Goal: Book appointment/travel/reservation

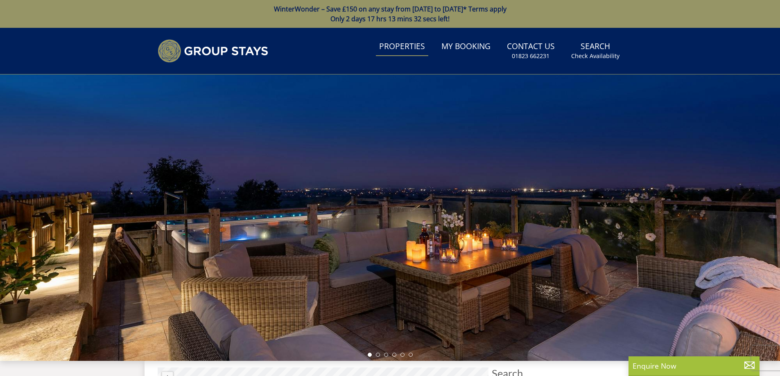
click at [410, 43] on link "Properties" at bounding box center [402, 47] width 52 height 18
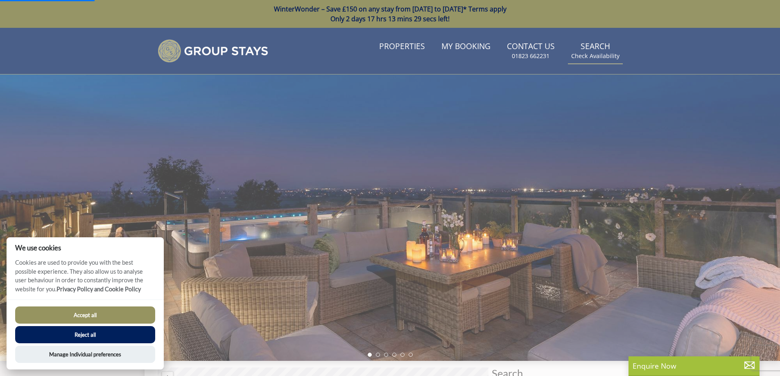
click at [596, 43] on link "Search Check Availability" at bounding box center [595, 51] width 55 height 27
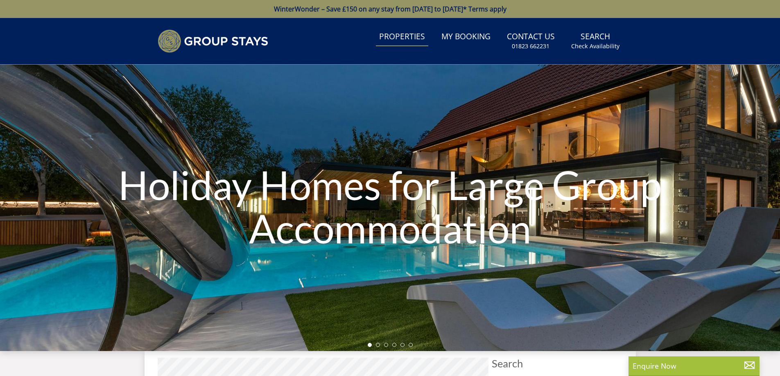
click at [75, 333] on div "Holiday Homes for Large Group Accommodation" at bounding box center [390, 208] width 780 height 287
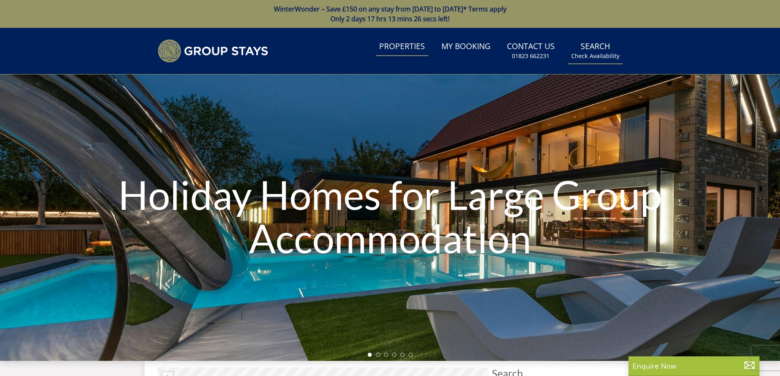
click at [596, 47] on link "Search Check Availability" at bounding box center [595, 51] width 55 height 27
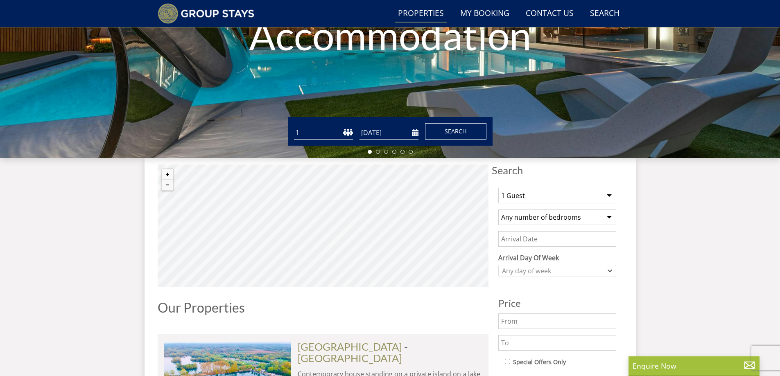
scroll to position [185, 0]
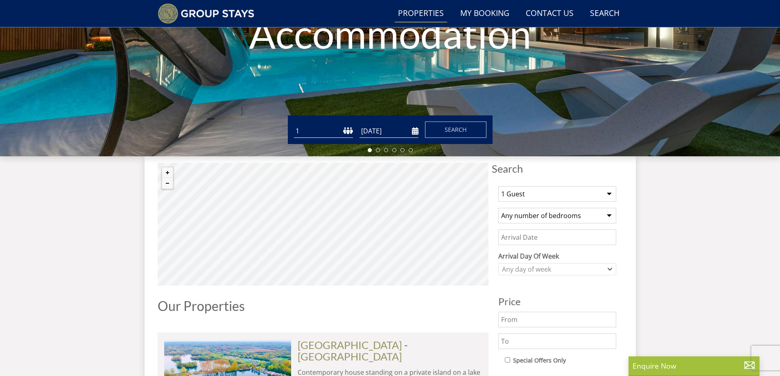
click at [535, 192] on select "1 Guest 2 Guests 3 Guests 4 Guests 5 Guests 6 Guests 7 Guests 8 Guests 9 Guests…" at bounding box center [557, 194] width 118 height 16
select select "8"
click at [498, 186] on select "1 Guest 2 Guests 3 Guests 4 Guests 5 Guests 6 Guests 7 Guests 8 Guests 9 Guests…" at bounding box center [557, 194] width 118 height 16
click at [567, 214] on select "Any number of bedrooms 4 Bedrooms 5 Bedrooms 6 Bedrooms 7 Bedrooms 8 Bedrooms 9…" at bounding box center [557, 216] width 118 height 16
select select "5"
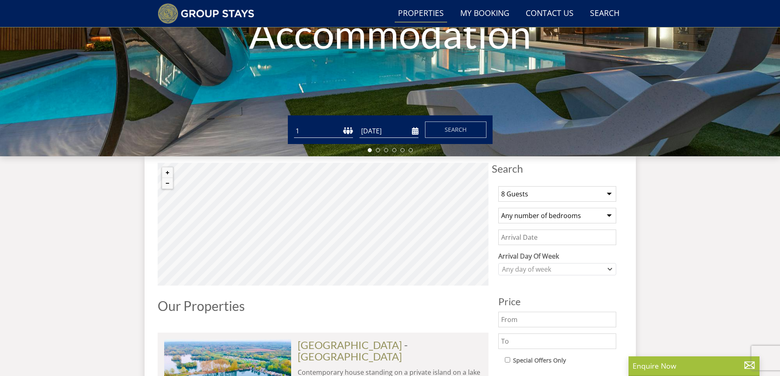
click at [498, 208] on select "Any number of bedrooms 4 Bedrooms 5 Bedrooms 6 Bedrooms 7 Bedrooms 8 Bedrooms 9…" at bounding box center [557, 216] width 118 height 16
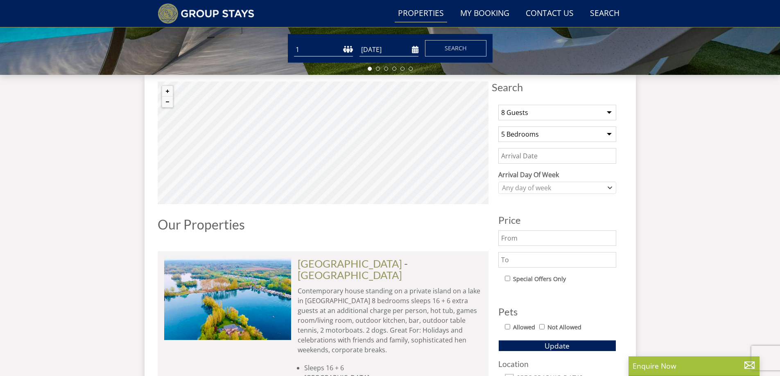
scroll to position [267, 0]
click at [551, 156] on input "Date" at bounding box center [557, 156] width 118 height 16
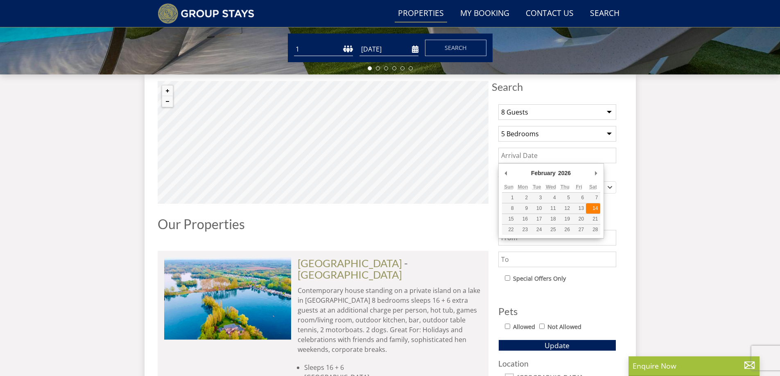
type input "[DATE]"
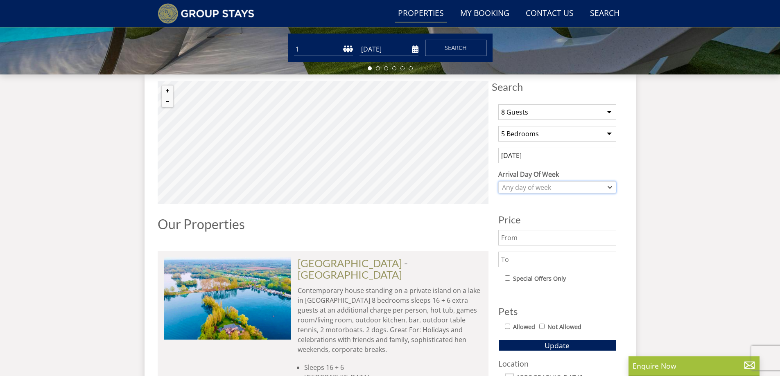
click at [597, 188] on div "Any day of week" at bounding box center [553, 187] width 106 height 9
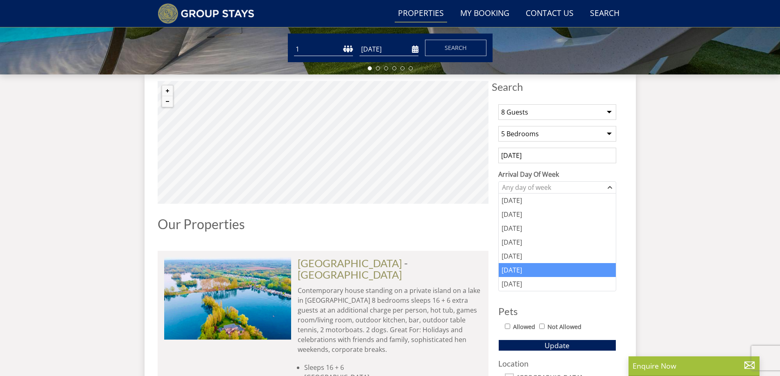
click at [578, 266] on div "[DATE]" at bounding box center [557, 270] width 117 height 14
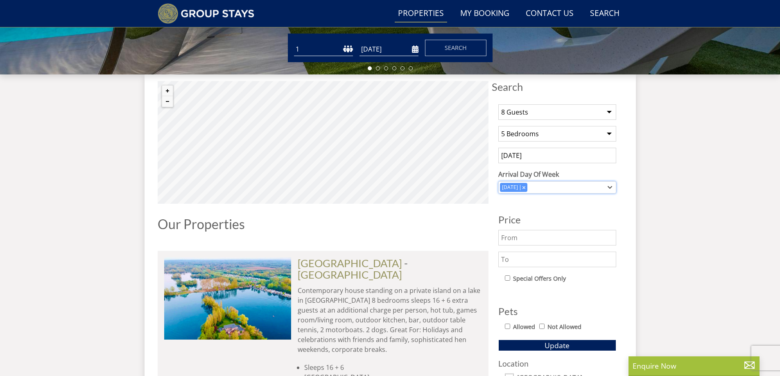
click at [607, 187] on icon "Combobox" at bounding box center [609, 187] width 5 height 5
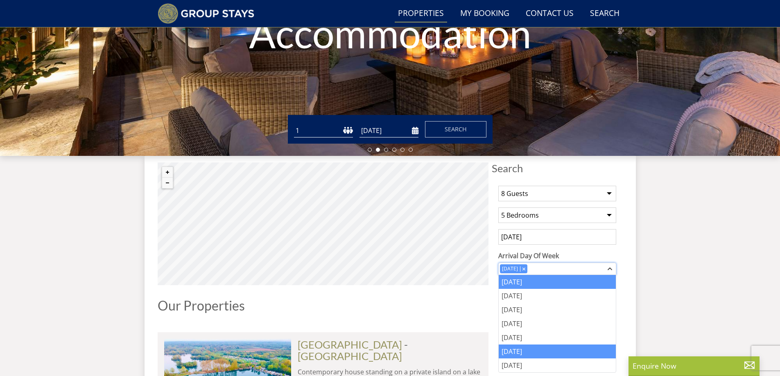
scroll to position [185, 0]
click at [525, 270] on icon "Combobox" at bounding box center [523, 269] width 3 height 3
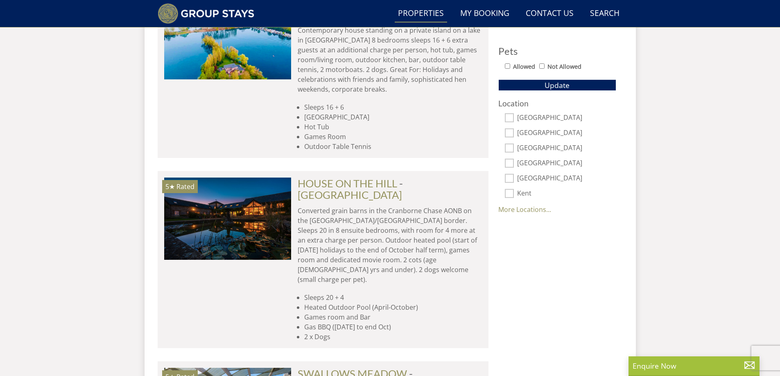
scroll to position [513, 0]
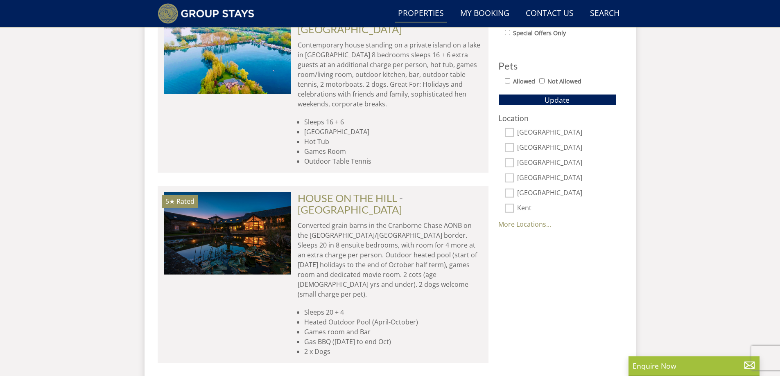
click at [509, 145] on input "[GEOGRAPHIC_DATA]" at bounding box center [509, 147] width 9 height 9
checkbox input "true"
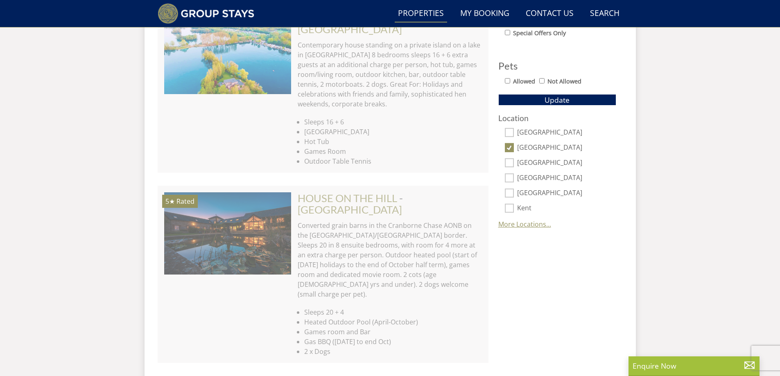
click at [515, 224] on link "More Locations..." at bounding box center [524, 224] width 53 height 9
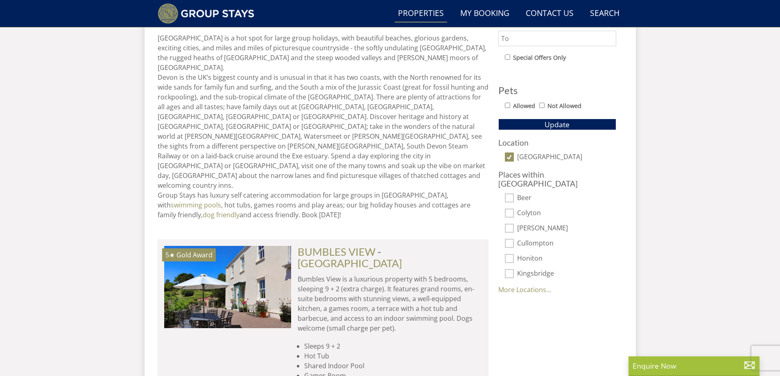
scroll to position [472, 0]
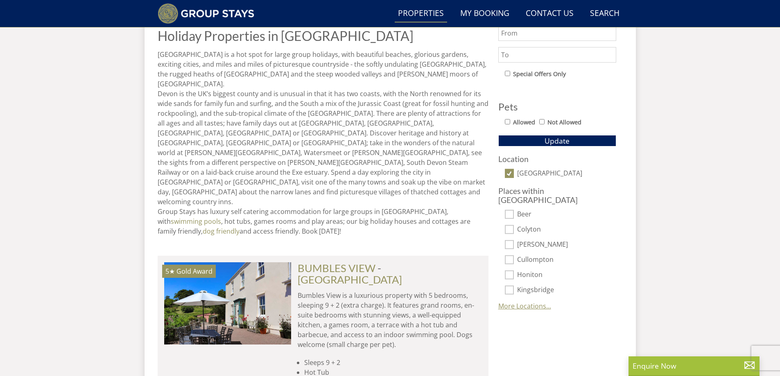
click at [519, 302] on link "More Locations..." at bounding box center [524, 306] width 53 height 9
